Goal: Information Seeking & Learning: Check status

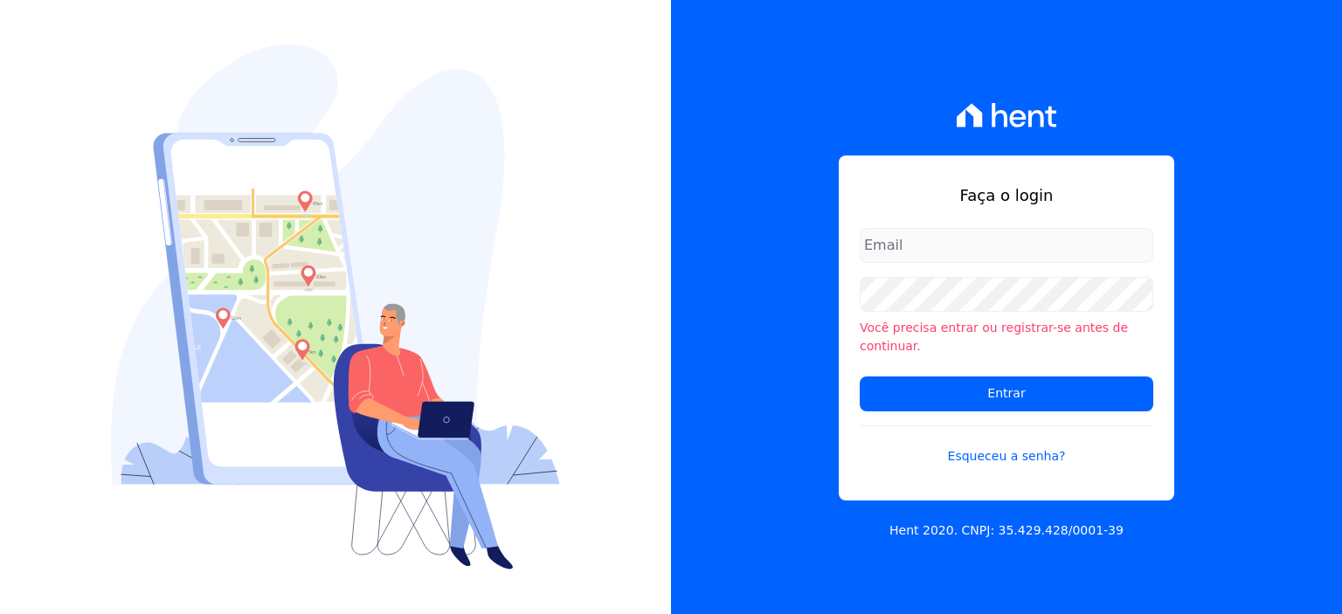
click at [979, 263] on input "email" at bounding box center [1007, 245] width 294 height 35
type input "[PERSON_NAME][EMAIL_ADDRESS][PERSON_NAME][DOMAIN_NAME]"
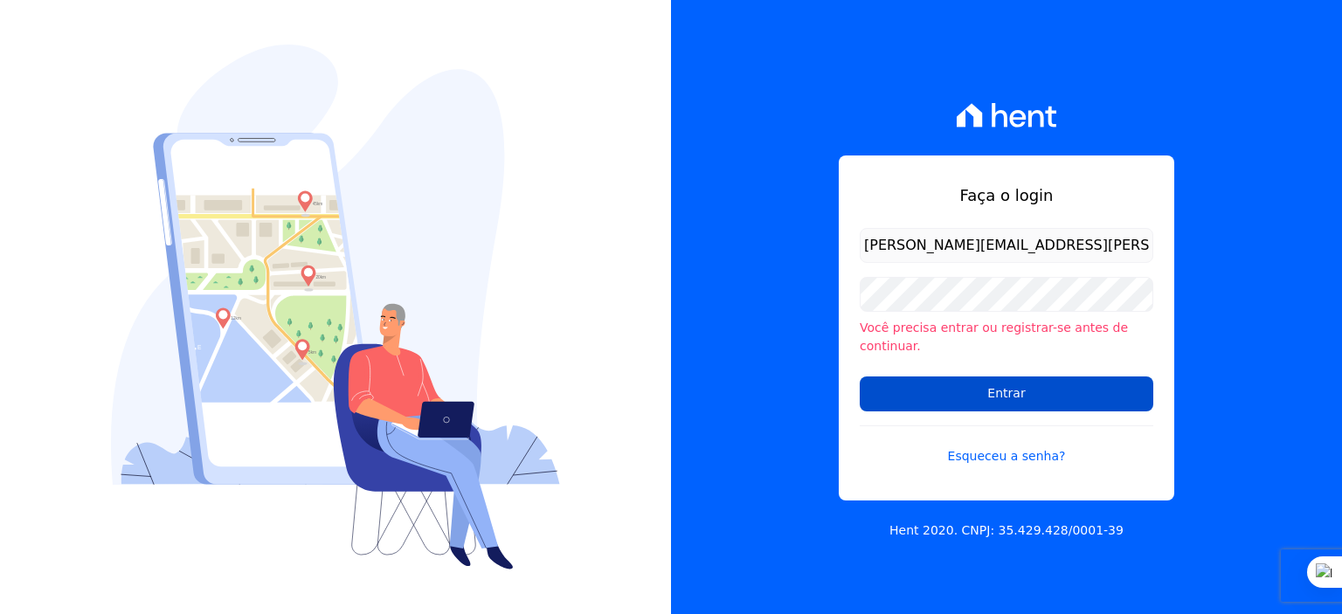
click at [892, 394] on input "Entrar" at bounding box center [1007, 394] width 294 height 35
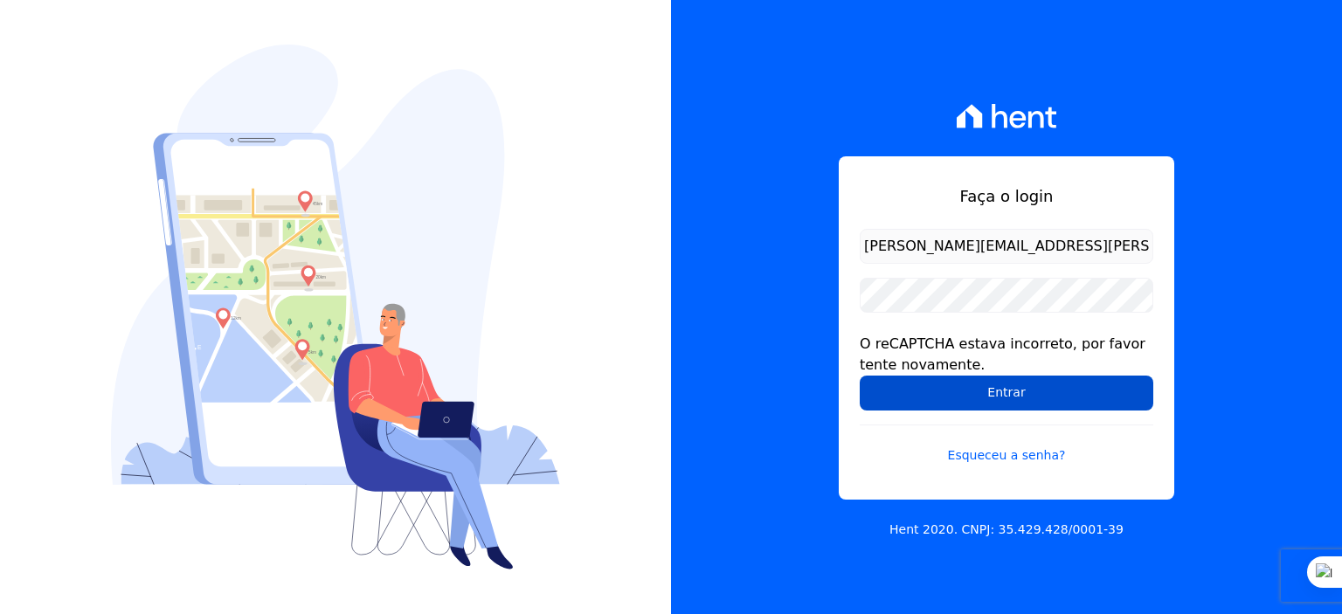
click at [982, 405] on input "Entrar" at bounding box center [1007, 393] width 294 height 35
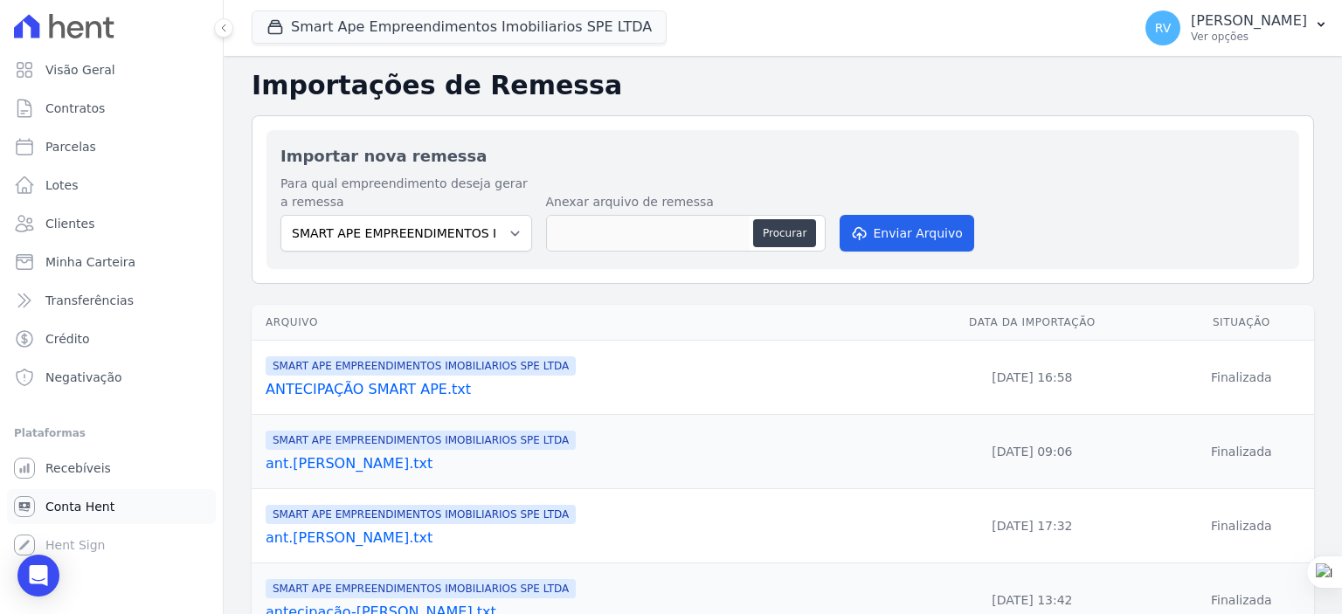
click at [77, 520] on link "Conta Hent" at bounding box center [111, 506] width 209 height 35
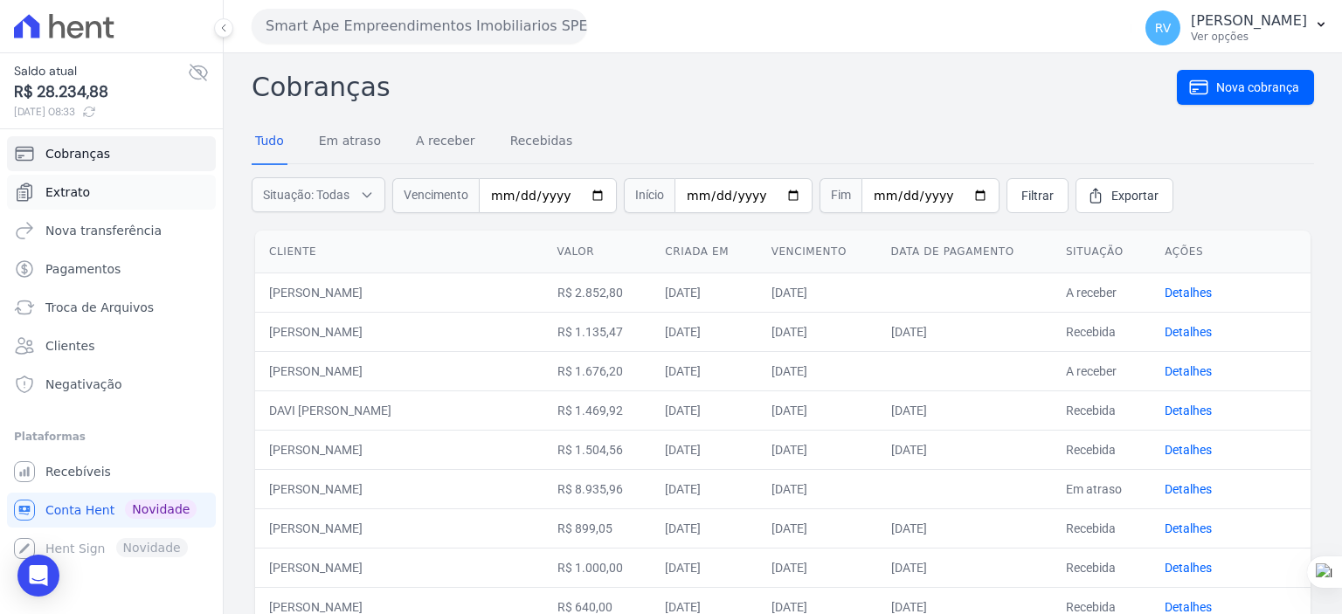
click at [75, 198] on span "Extrato" at bounding box center [67, 191] width 45 height 17
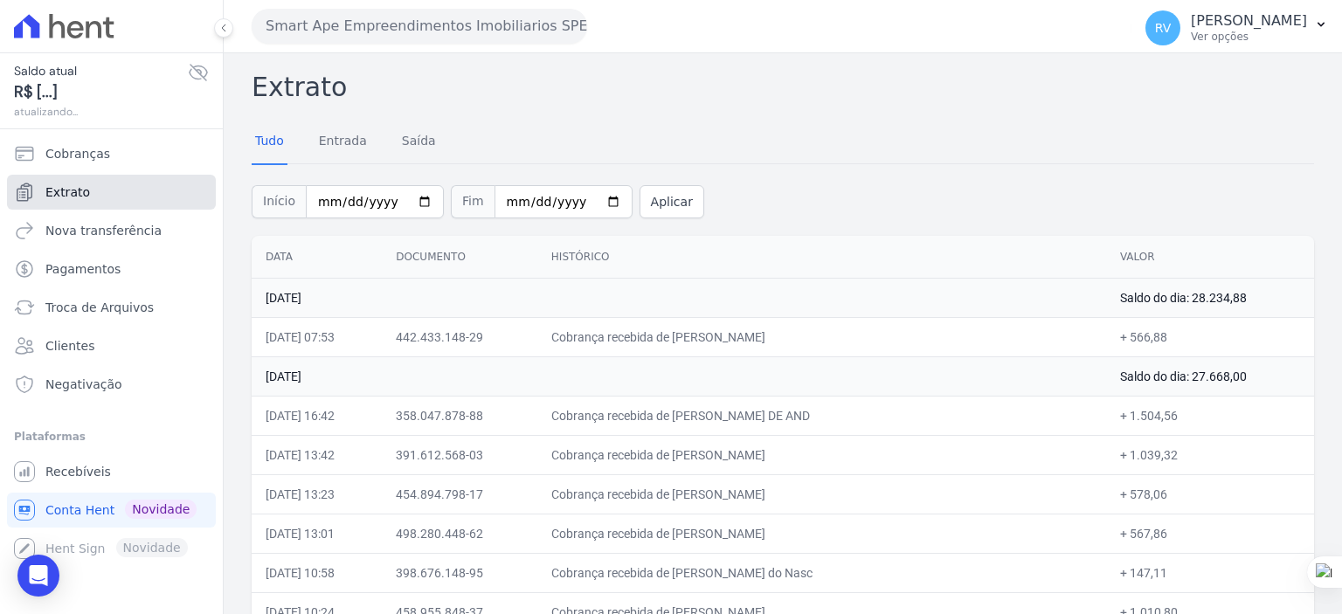
click at [98, 197] on link "Extrato" at bounding box center [111, 192] width 209 height 35
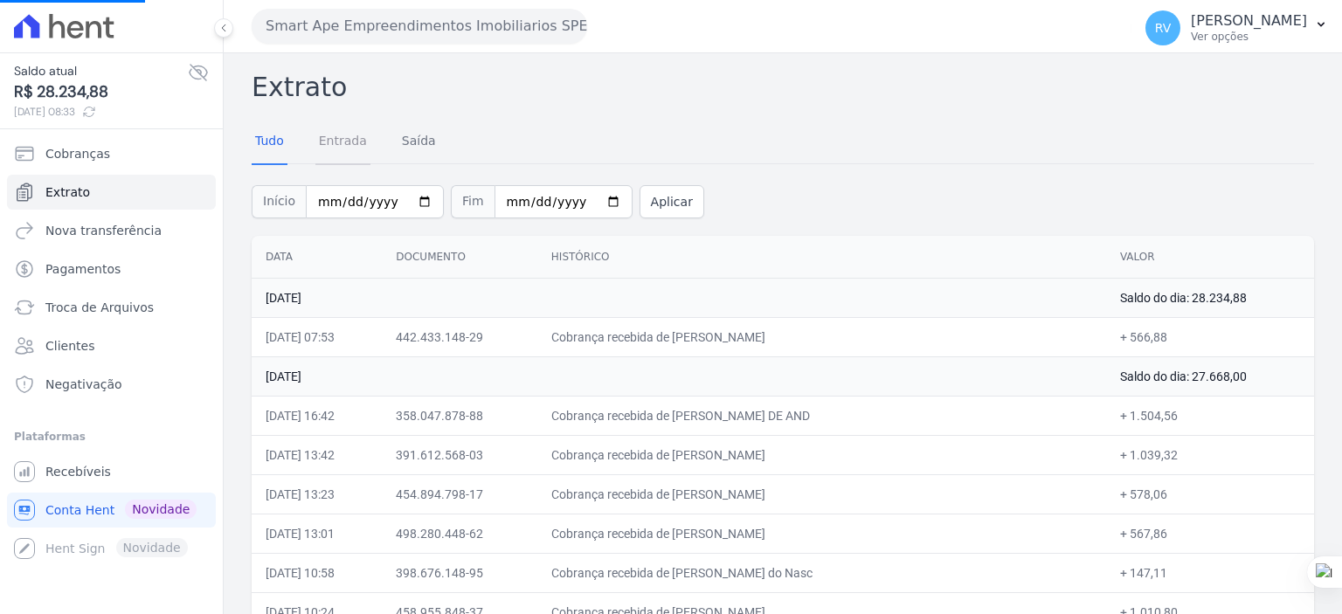
click at [346, 136] on link "Entrada" at bounding box center [342, 142] width 55 height 45
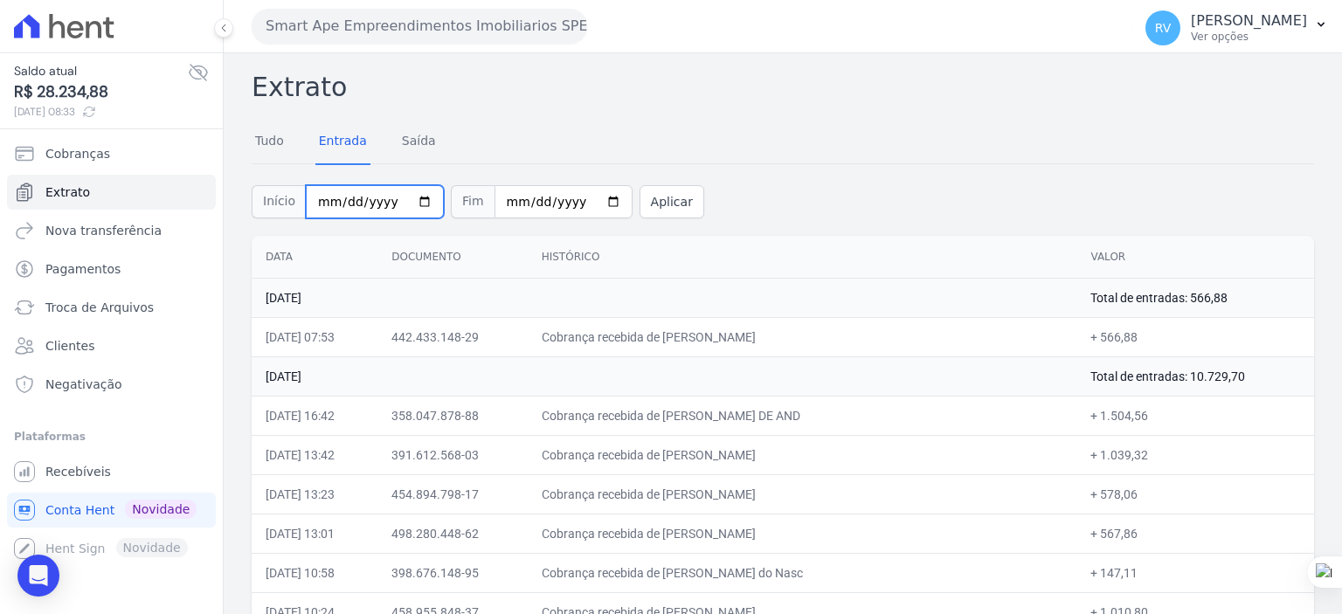
click at [408, 198] on input "2025-08-01" at bounding box center [375, 201] width 138 height 33
type input "2025-08-21"
click at [593, 205] on input "2025-08-22" at bounding box center [564, 201] width 138 height 33
type input "2025-08-21"
click at [643, 213] on button "Aplicar" at bounding box center [672, 201] width 65 height 33
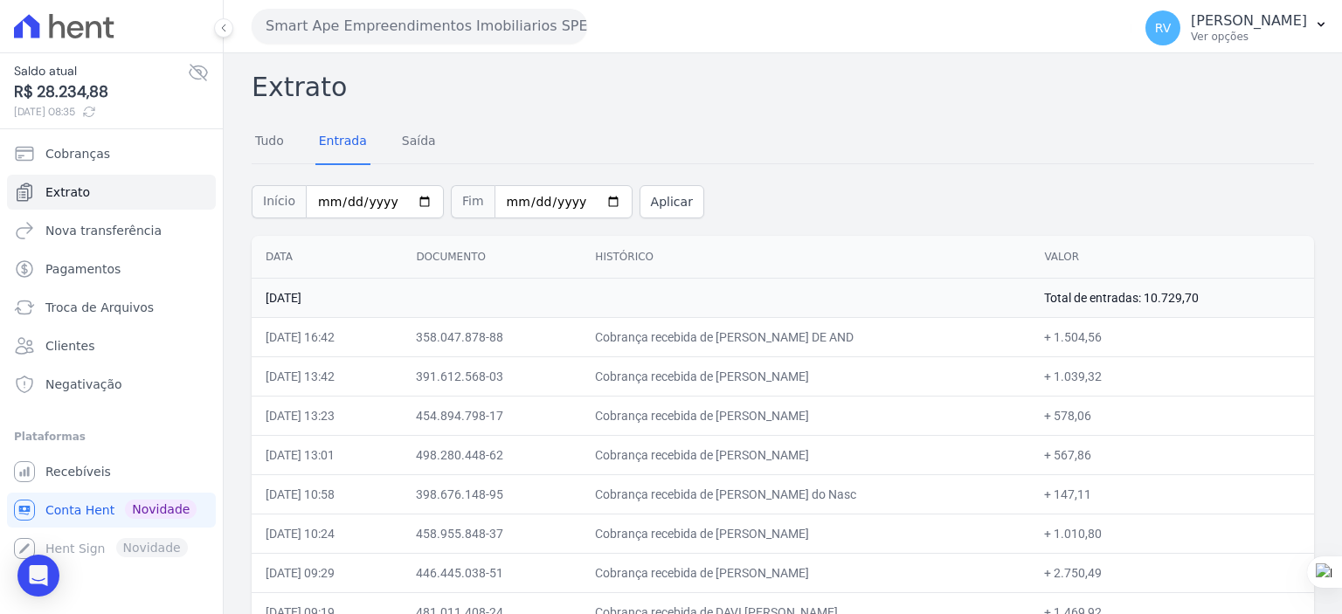
drag, startPoint x: 709, startPoint y: 335, endPoint x: 888, endPoint y: 341, distance: 179.2
click at [888, 341] on td "Cobrança recebida de [PERSON_NAME] DE AND" at bounding box center [805, 336] width 449 height 39
click at [875, 338] on td "Cobrança recebida de [PERSON_NAME] DE AND" at bounding box center [805, 336] width 449 height 39
drag, startPoint x: 712, startPoint y: 339, endPoint x: 900, endPoint y: 345, distance: 187.9
click at [900, 345] on td "Cobrança recebida de [PERSON_NAME] DE AND" at bounding box center [805, 336] width 449 height 39
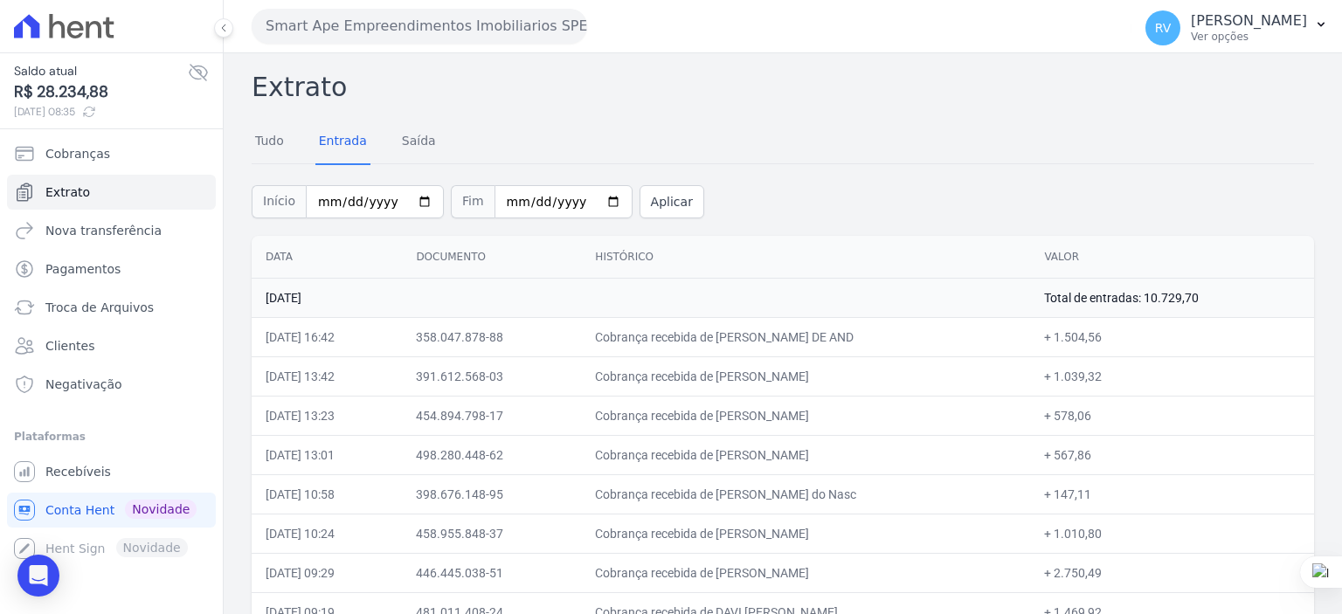
copy td "[PERSON_NAME] DE A"
drag, startPoint x: 711, startPoint y: 377, endPoint x: 887, endPoint y: 378, distance: 175.6
click at [887, 378] on td "Cobrança recebida de EDVALDO RODRIGUES DE ALBUQUERQ" at bounding box center [805, 375] width 449 height 39
copy td "EDVALDO RODRIGUES DE ALBU"
drag, startPoint x: 1080, startPoint y: 372, endPoint x: 1126, endPoint y: 376, distance: 46.4
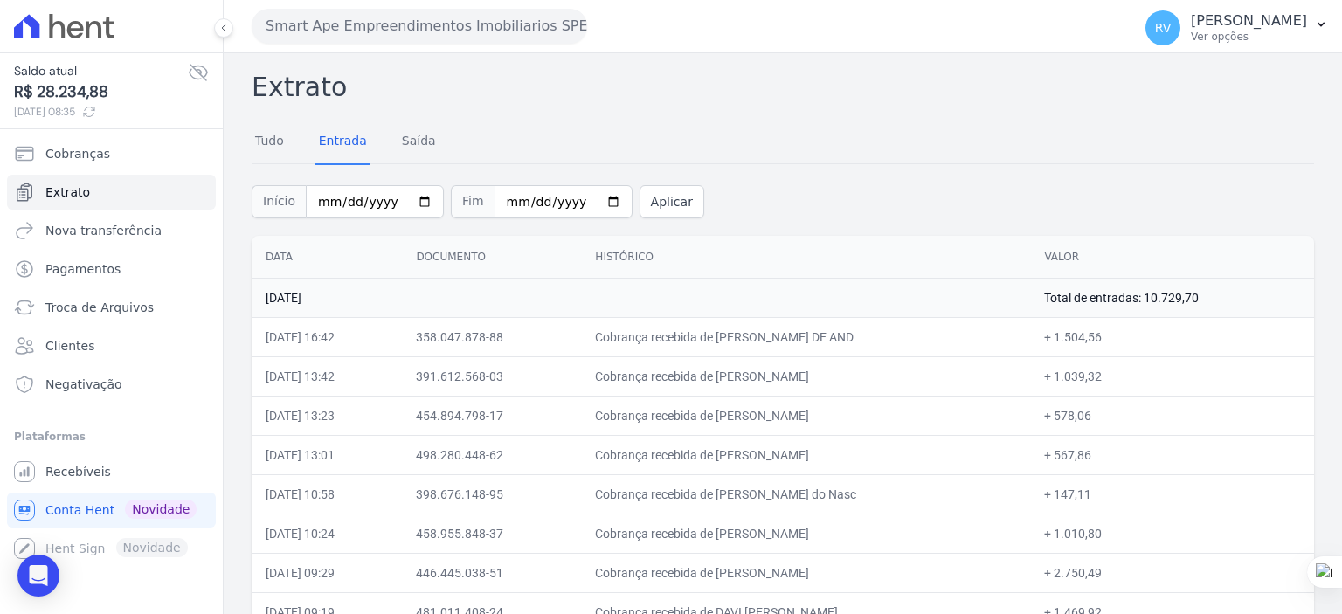
click at [1126, 376] on td "+ 1.039,32" at bounding box center [1172, 375] width 284 height 39
copy td "1.039,32"
drag, startPoint x: 714, startPoint y: 412, endPoint x: 816, endPoint y: 415, distance: 102.3
click at [816, 415] on td "Cobrança recebida de CINDY KETLEN VIEIRA" at bounding box center [805, 415] width 449 height 39
copy td "CINDY KETLEN VIEI"
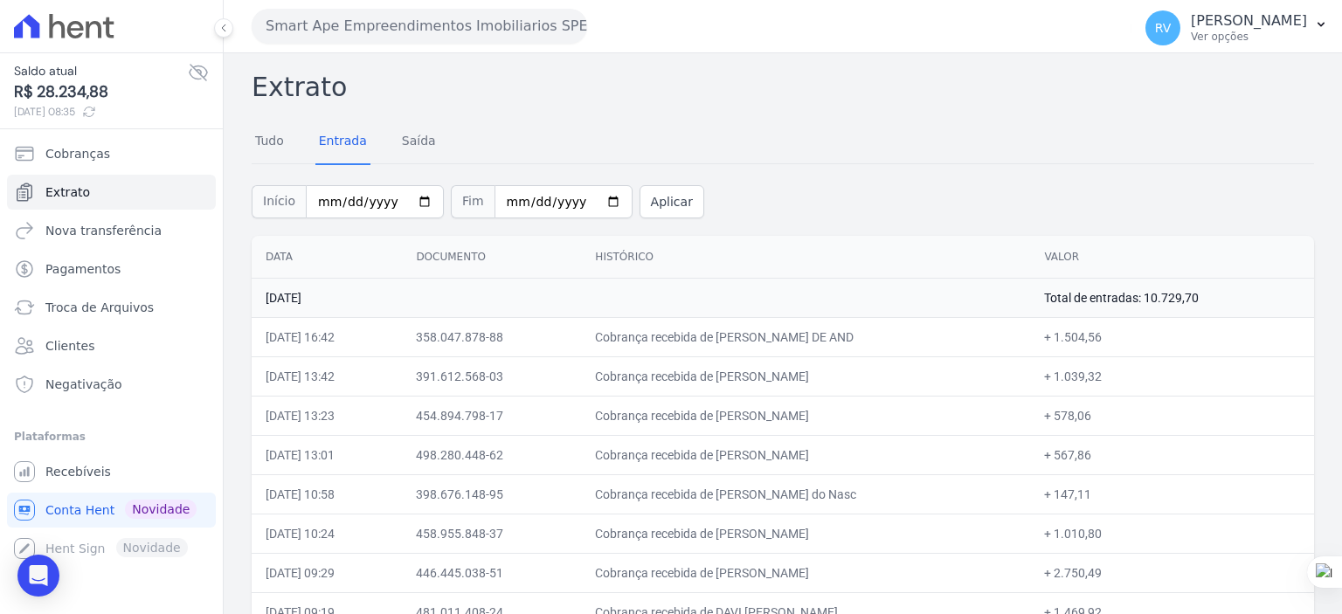
drag, startPoint x: 1083, startPoint y: 413, endPoint x: 1118, endPoint y: 415, distance: 35.0
click at [1118, 415] on td "+ 578,06" at bounding box center [1172, 415] width 284 height 39
copy td "578,06"
click at [1177, 273] on th "Valor" at bounding box center [1172, 257] width 284 height 43
drag, startPoint x: 710, startPoint y: 454, endPoint x: 891, endPoint y: 447, distance: 181.0
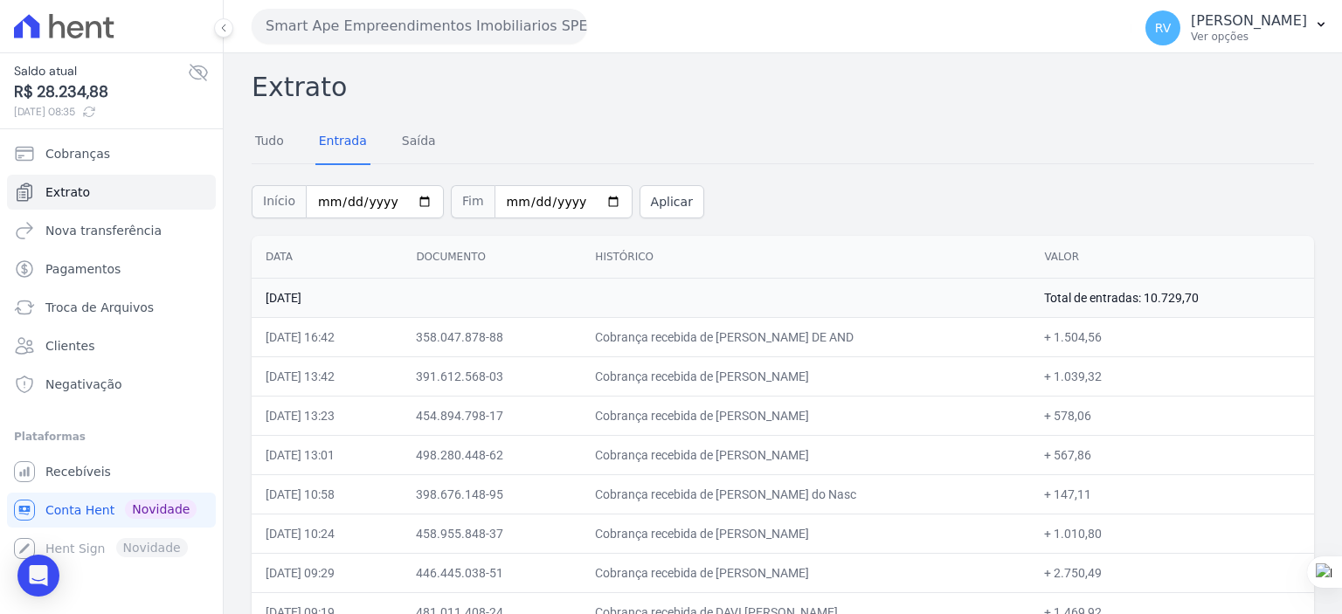
click at [891, 447] on td "Cobrança recebida de BEATRIZ CAMILA ALVES SERAFIM" at bounding box center [805, 454] width 449 height 39
copy td "BEATRIZ CAMILA ALVES SERAFI"
drag, startPoint x: 1083, startPoint y: 451, endPoint x: 1117, endPoint y: 454, distance: 34.3
click at [1117, 454] on td "+ 567,86" at bounding box center [1172, 454] width 284 height 39
copy td "567,86"
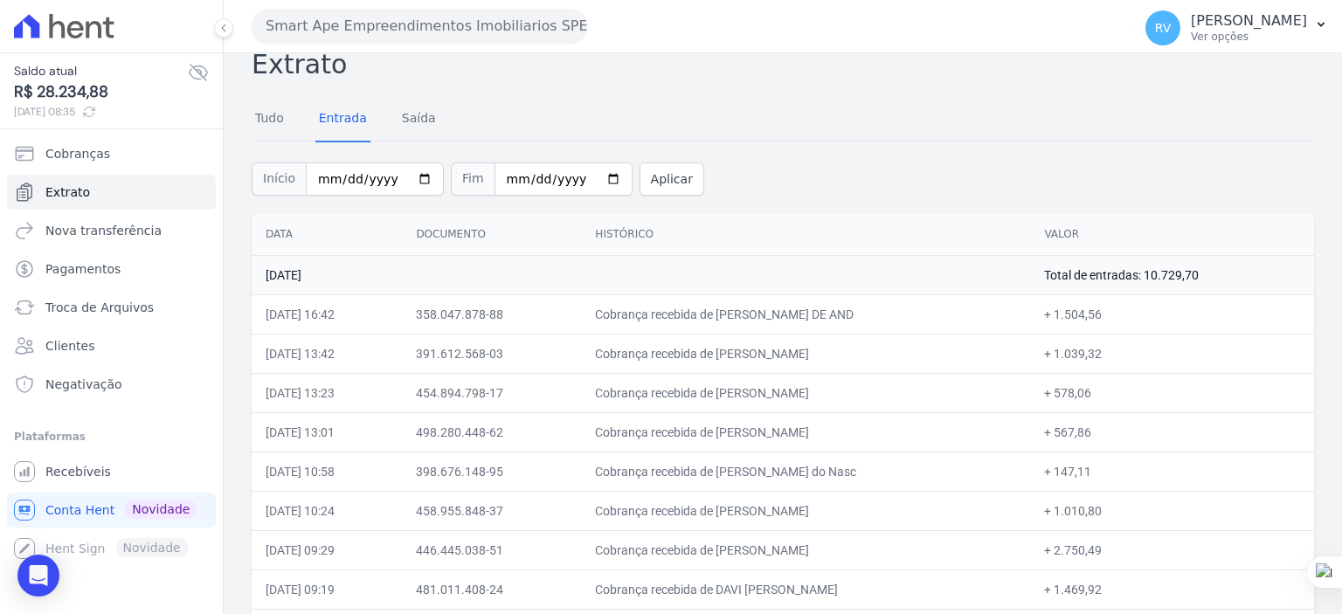
scroll to position [87, 0]
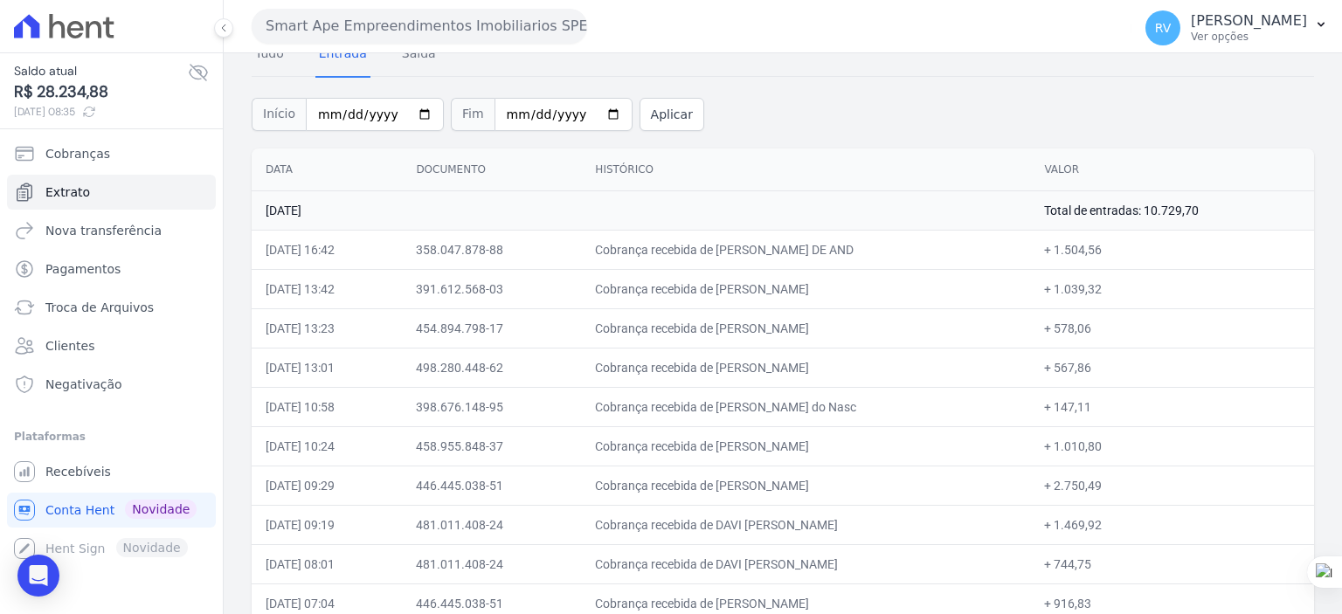
drag, startPoint x: 709, startPoint y: 405, endPoint x: 918, endPoint y: 413, distance: 209.9
click at [918, 413] on td "Cobrança recebida de Paulo Henrique Machado do Nasc" at bounding box center [805, 406] width 449 height 39
click at [851, 404] on td "Cobrança recebida de Paulo Henrique Machado do Nasc" at bounding box center [805, 406] width 449 height 39
click at [694, 407] on td "Cobrança recebida de Paulo Henrique Machado do Nasc" at bounding box center [805, 406] width 449 height 39
drag, startPoint x: 713, startPoint y: 405, endPoint x: 885, endPoint y: 408, distance: 172.1
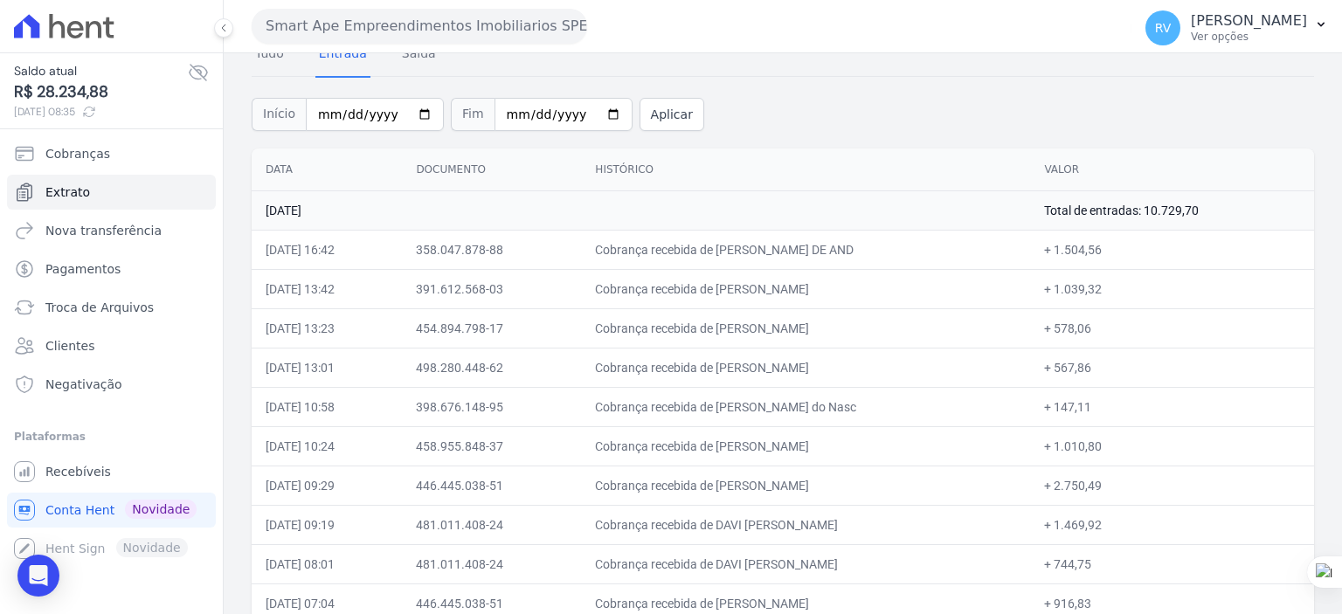
click at [885, 408] on td "Cobrança recebida de Paulo Henrique Machado do Nasc" at bounding box center [805, 406] width 449 height 39
copy td "Paulo Henrique Machado do Na"
drag, startPoint x: 709, startPoint y: 443, endPoint x: 853, endPoint y: 450, distance: 143.5
click at [853, 450] on td "Cobrança recebida de MURILO CAMILO DE SOUZA" at bounding box center [805, 445] width 449 height 39
copy td "MURILO CAMILO DE SOUZ"
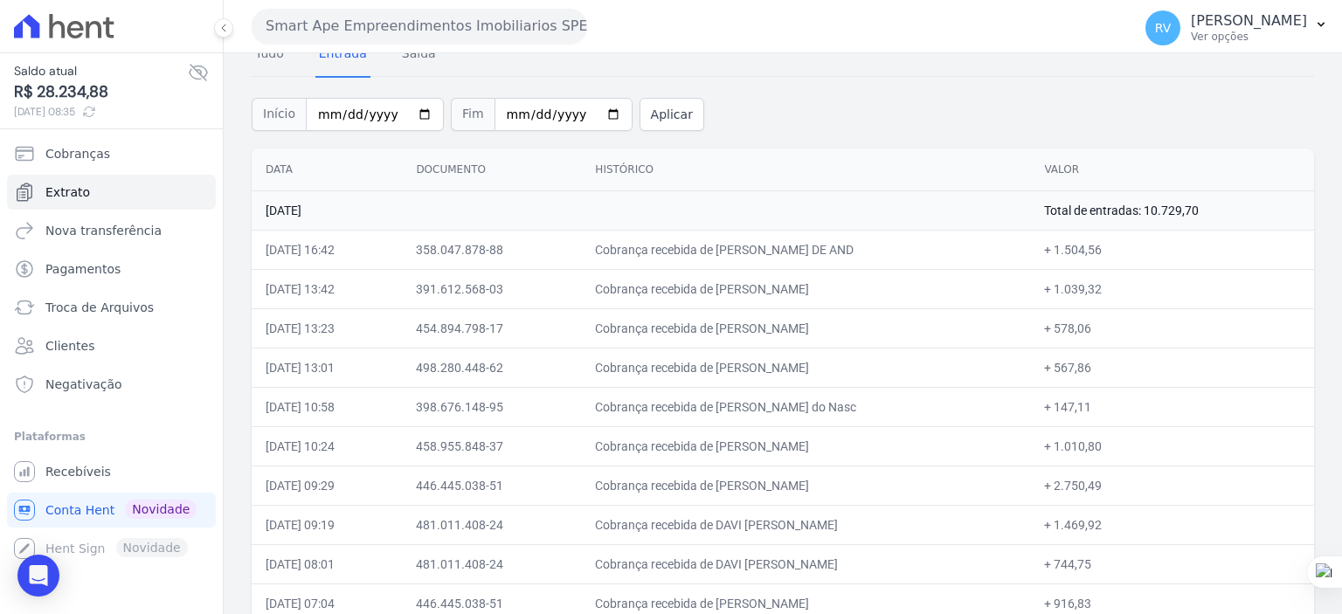
drag, startPoint x: 1081, startPoint y: 448, endPoint x: 1128, endPoint y: 450, distance: 47.2
click at [1128, 450] on td "+ 1.010,80" at bounding box center [1172, 445] width 284 height 39
copy td "1.010,80"
drag, startPoint x: 710, startPoint y: 521, endPoint x: 882, endPoint y: 528, distance: 171.4
click at [882, 528] on td "Cobrança recebida de DAVI FERNANDO BARBOZA LOPES" at bounding box center [805, 524] width 449 height 39
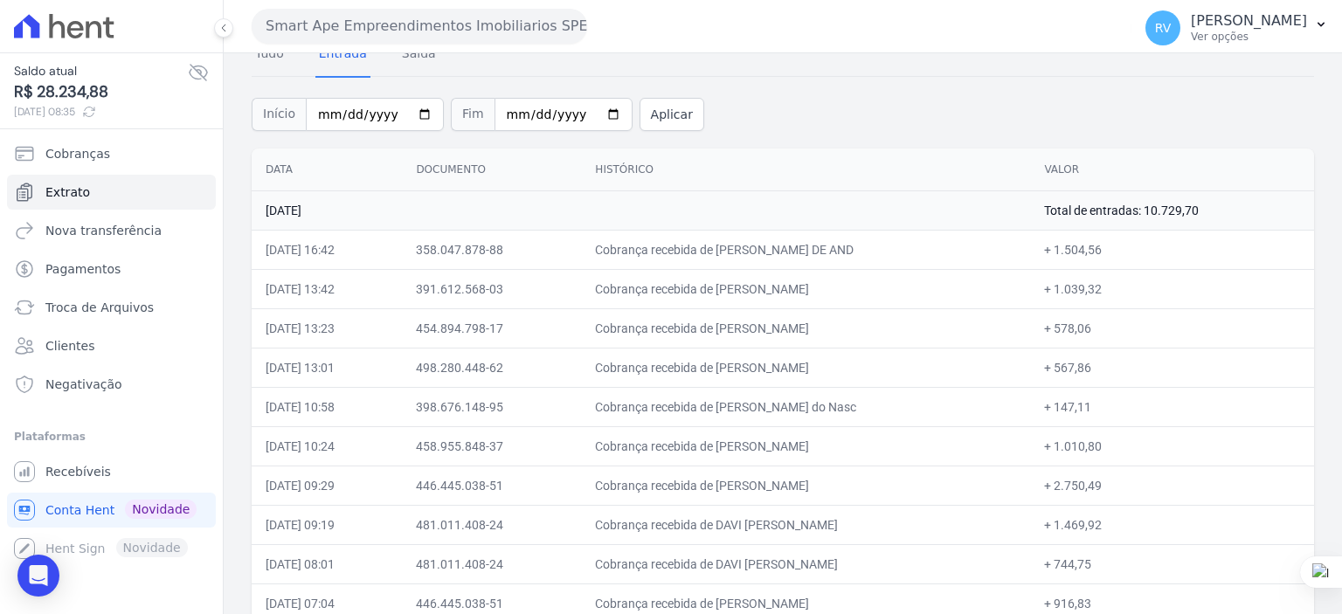
drag, startPoint x: 710, startPoint y: 481, endPoint x: 852, endPoint y: 487, distance: 141.6
click at [852, 487] on td "Cobrança recebida de LUAN GEOVANE CARVALHO" at bounding box center [805, 485] width 449 height 39
click at [783, 505] on td "Cobrança recebida de DAVI FERNANDO BARBOZA LOPES" at bounding box center [805, 524] width 449 height 39
drag, startPoint x: 709, startPoint y: 481, endPoint x: 851, endPoint y: 482, distance: 142.4
click at [851, 482] on td "Cobrança recebida de LUAN GEOVANE CARVALHO" at bounding box center [805, 485] width 449 height 39
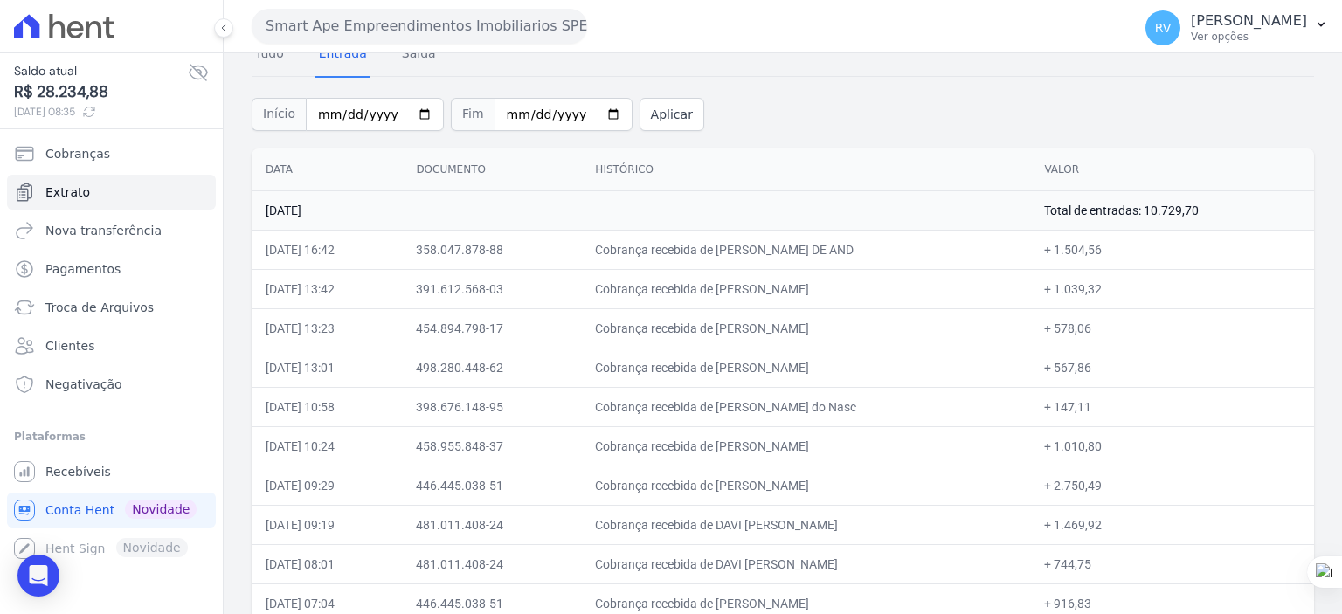
drag, startPoint x: 707, startPoint y: 522, endPoint x: 891, endPoint y: 520, distance: 184.4
click at [891, 520] on td "Cobrança recebida de DAVI FERNANDO BARBOZA LOPES" at bounding box center [805, 524] width 449 height 39
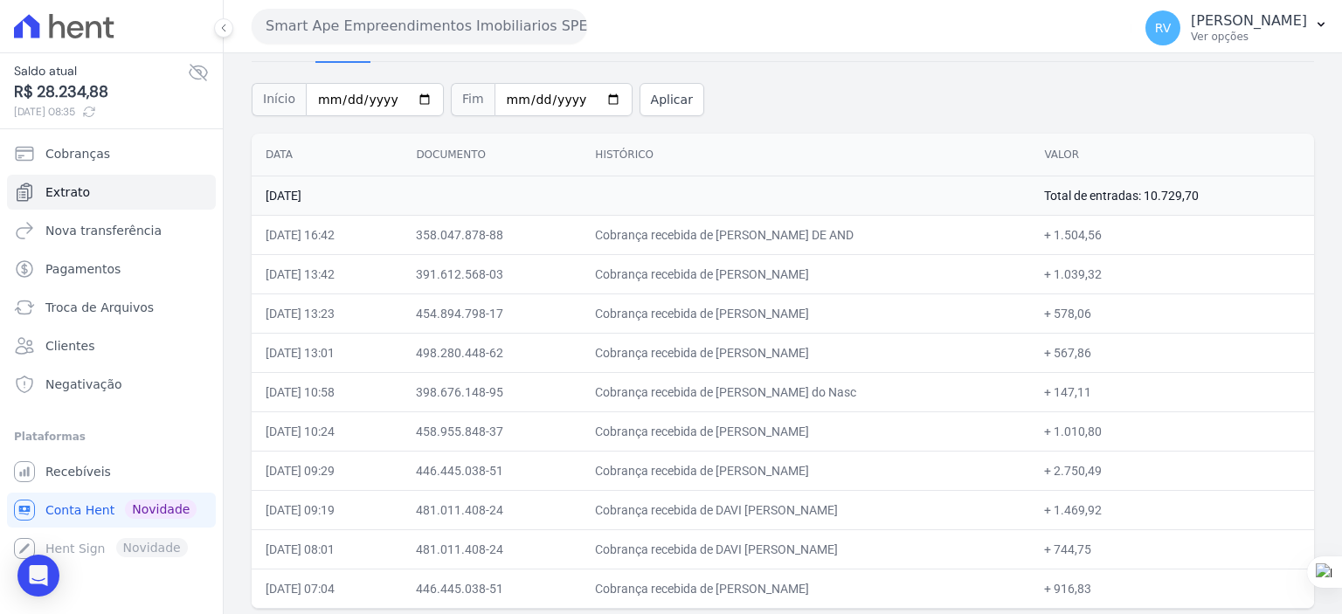
scroll to position [107, 0]
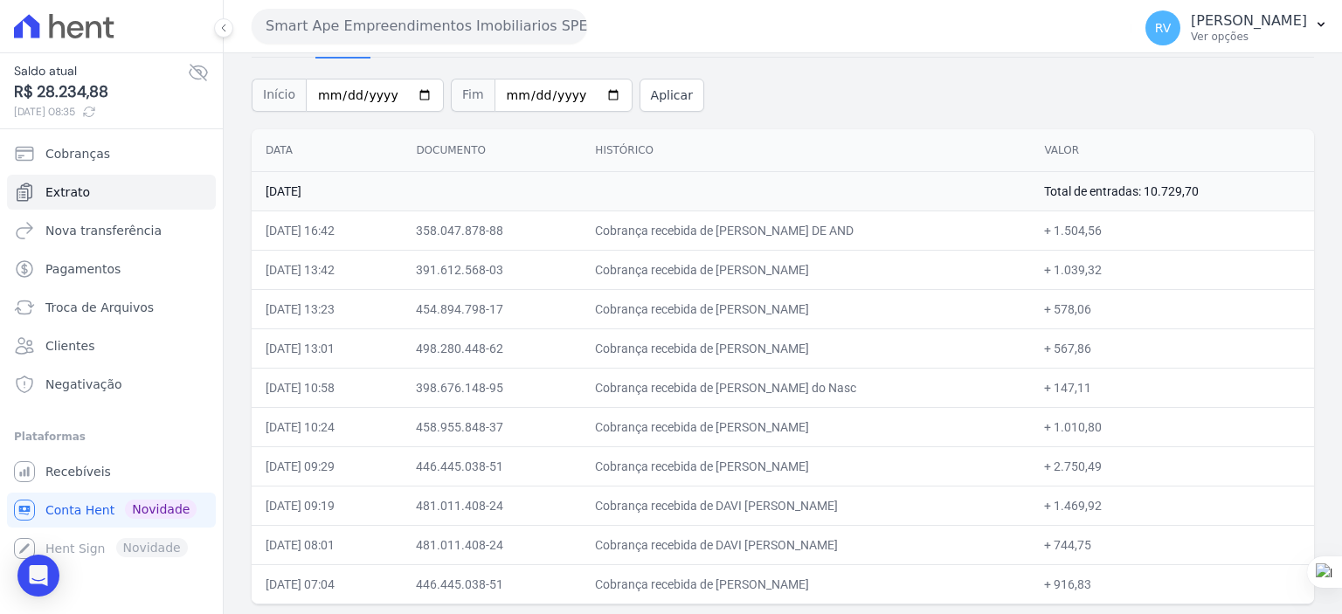
drag, startPoint x: 1083, startPoint y: 543, endPoint x: 1116, endPoint y: 544, distance: 32.3
click at [1116, 544] on td "+ 744,75" at bounding box center [1172, 544] width 284 height 39
drag, startPoint x: 710, startPoint y: 585, endPoint x: 846, endPoint y: 590, distance: 135.5
click at [846, 590] on td "Cobrança recebida de LUAN GEOVANE CARVALHO" at bounding box center [805, 583] width 449 height 39
drag, startPoint x: 1083, startPoint y: 581, endPoint x: 1121, endPoint y: 585, distance: 37.8
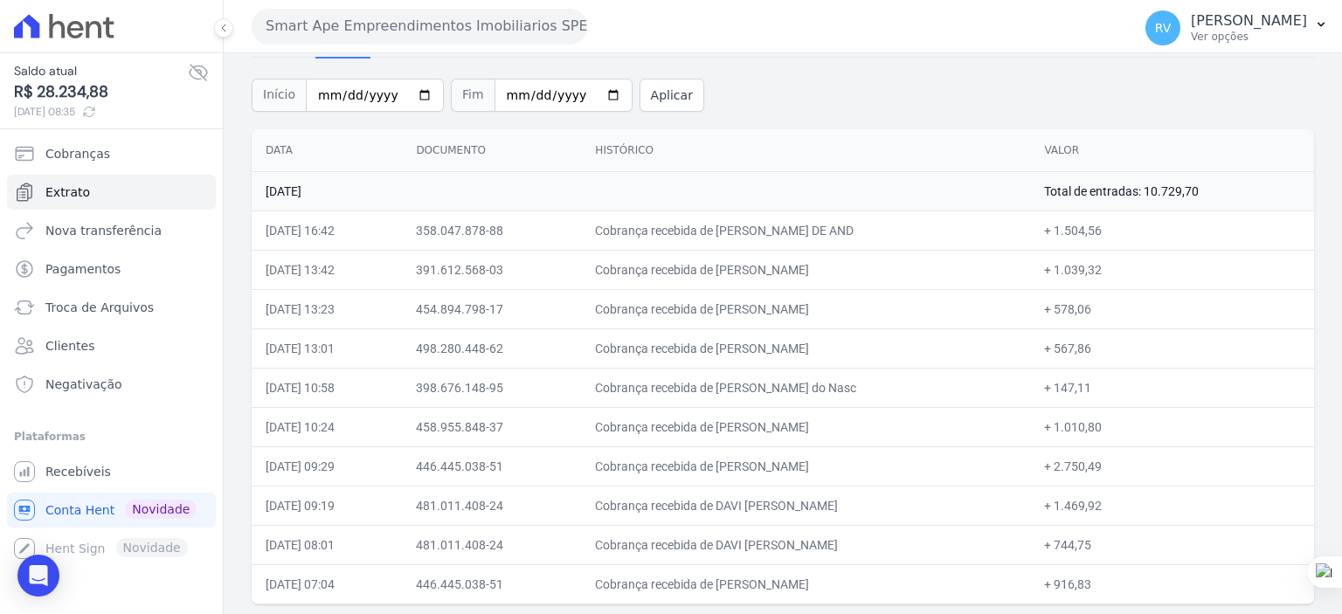
click at [1121, 585] on td "+ 916,83" at bounding box center [1172, 583] width 284 height 39
drag, startPoint x: 713, startPoint y: 466, endPoint x: 836, endPoint y: 467, distance: 123.2
click at [836, 467] on td "Cobrança recebida de LUAN GEOVANE CARVALHO" at bounding box center [805, 465] width 449 height 39
